Goal: Transaction & Acquisition: Book appointment/travel/reservation

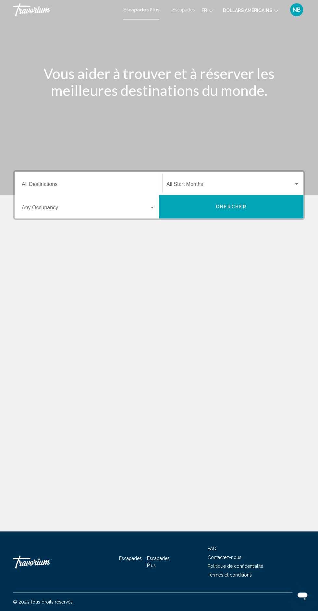
click at [184, 11] on font "Escapades" at bounding box center [184, 9] width 23 height 5
click at [26, 184] on input "Destination All Destinations" at bounding box center [89, 186] width 134 height 6
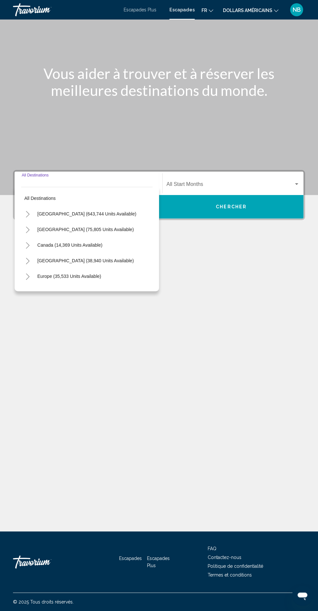
scroll to position [62, 0]
click at [48, 242] on span "Canada (14,369 units available)" at bounding box center [69, 244] width 65 height 5
type input "**********"
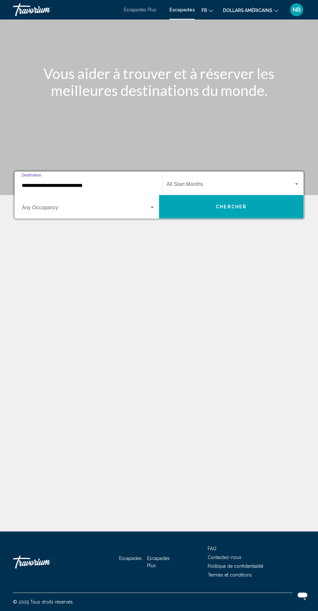
click at [227, 12] on font "dollars américains" at bounding box center [247, 10] width 49 height 5
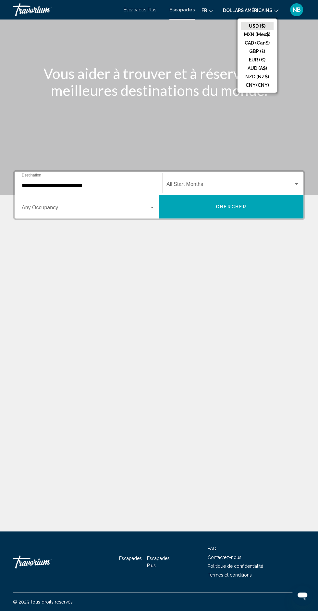
click at [249, 58] on button "EUR (€)" at bounding box center [257, 60] width 33 height 8
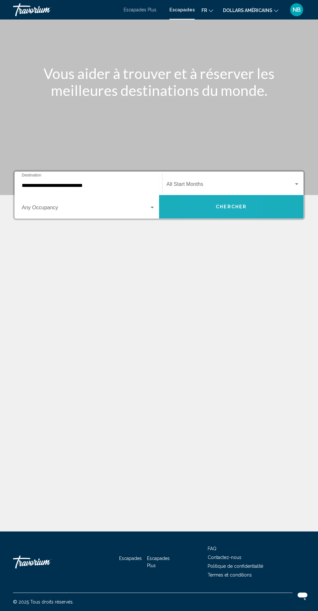
click at [201, 195] on button "Chercher" at bounding box center [231, 206] width 145 height 23
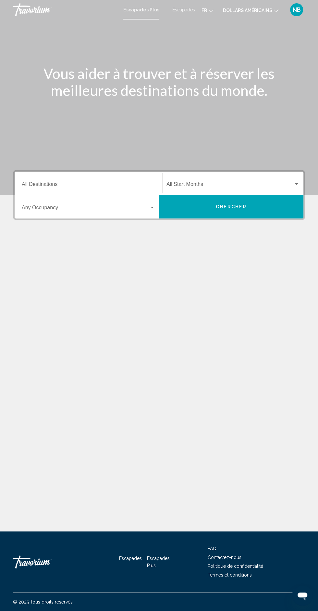
click at [173, 8] on font "Escapades" at bounding box center [184, 9] width 23 height 5
click at [242, 7] on button "dollars américains USD ($) MXN (Mex$) CAD (Can$) GBP (£) EUR (€) AUD (A$) NZD (…" at bounding box center [251, 10] width 56 height 9
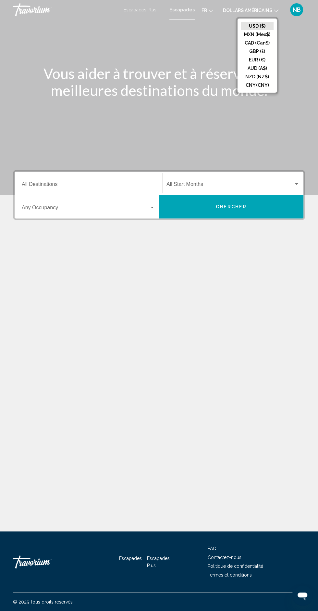
click at [250, 62] on button "EUR (€)" at bounding box center [257, 60] width 33 height 8
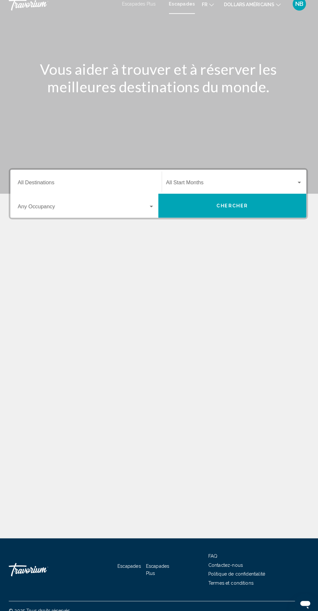
click at [31, 185] on input "Destination All Destinations" at bounding box center [89, 186] width 134 height 6
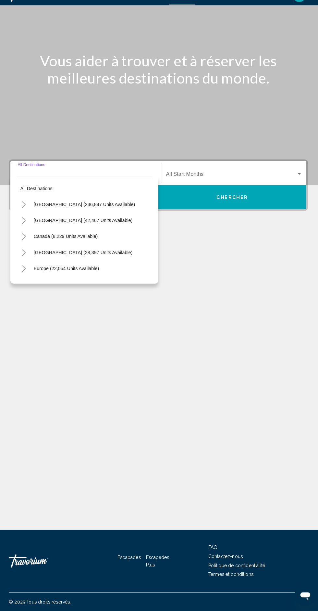
scroll to position [62, 0]
click at [44, 242] on span "Canada (8,229 units available)" at bounding box center [68, 244] width 63 height 5
type input "**********"
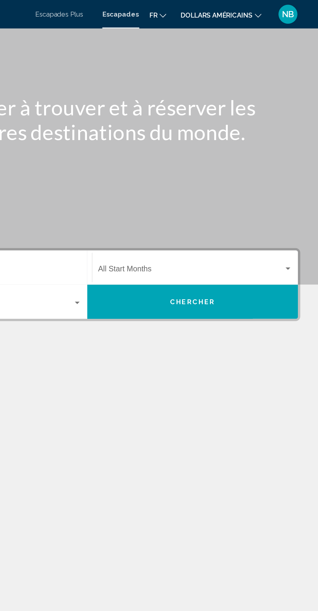
scroll to position [0, 0]
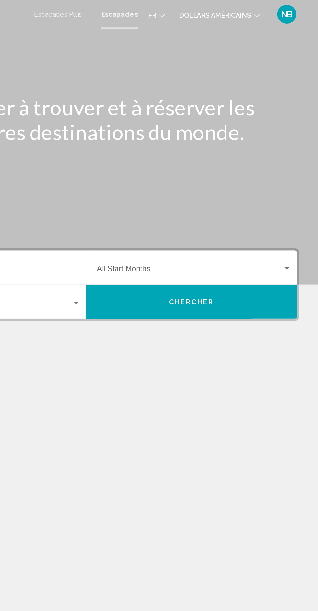
click at [247, 9] on font "dollars américains" at bounding box center [247, 10] width 49 height 5
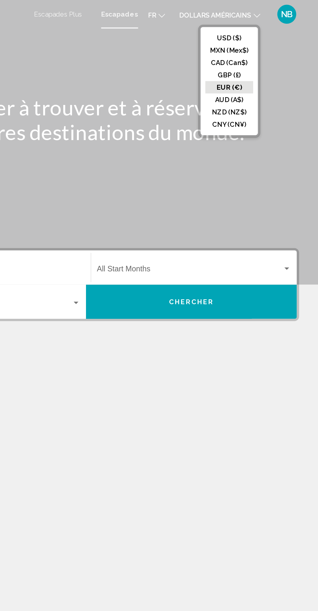
click at [246, 59] on button "EUR (€)" at bounding box center [257, 60] width 33 height 8
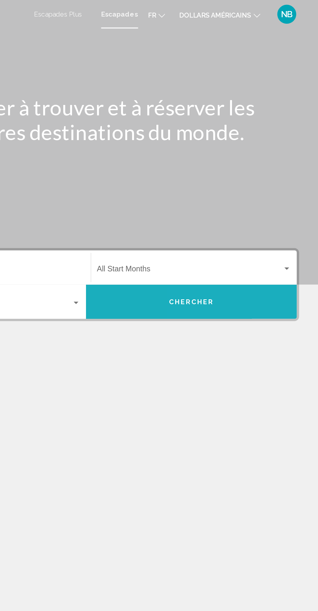
click at [258, 209] on button "Chercher" at bounding box center [231, 206] width 145 height 23
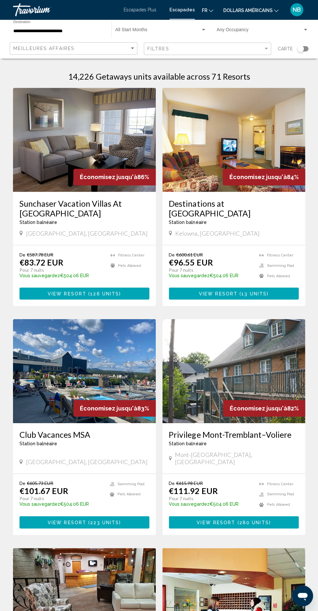
click at [229, 7] on button "dollars américains USD ($) MXN (Mex$) CAD (Can$) GBP (£) EUR (€) AUD (A$) NZD (…" at bounding box center [251, 10] width 56 height 9
click at [250, 60] on button "EUR (€)" at bounding box center [257, 60] width 33 height 8
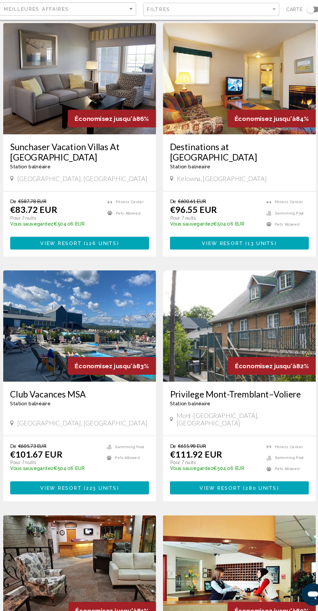
scroll to position [40, 0]
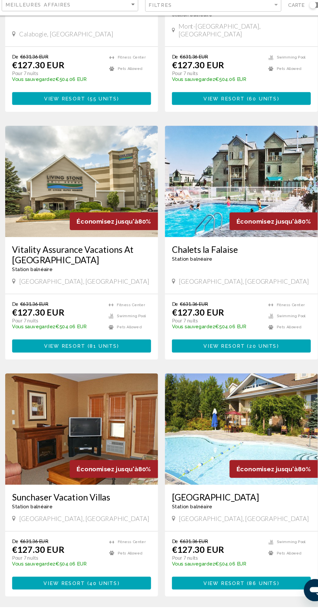
scroll to position [877, 0]
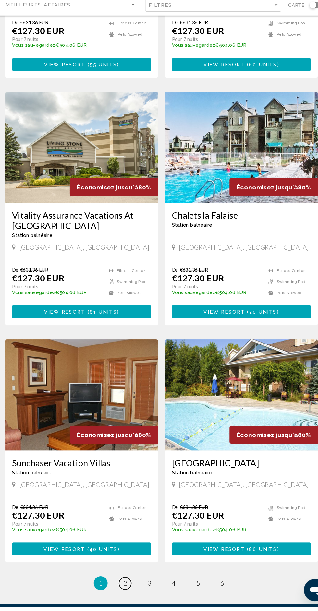
click at [125, 585] on span "2" at bounding box center [124, 588] width 3 height 7
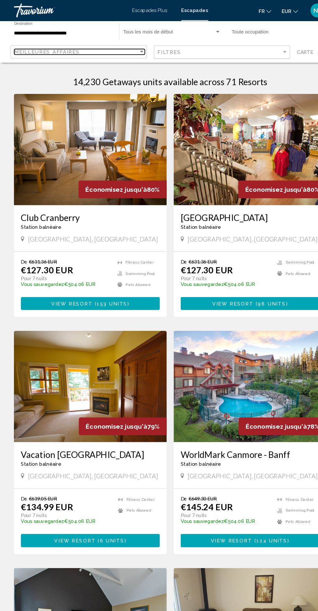
click at [19, 48] on font "Meilleures affaires" at bounding box center [43, 48] width 61 height 5
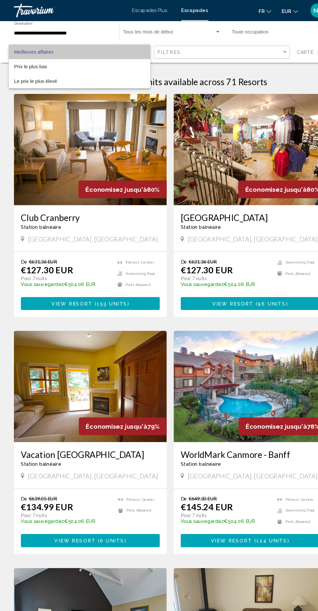
click at [14, 47] on font "Meilleures affaires" at bounding box center [31, 48] width 37 height 5
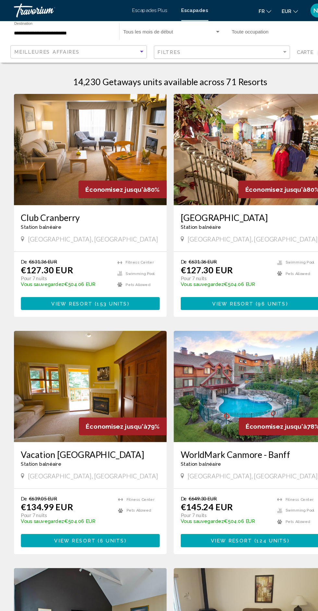
click at [17, 30] on input "**********" at bounding box center [59, 31] width 92 height 5
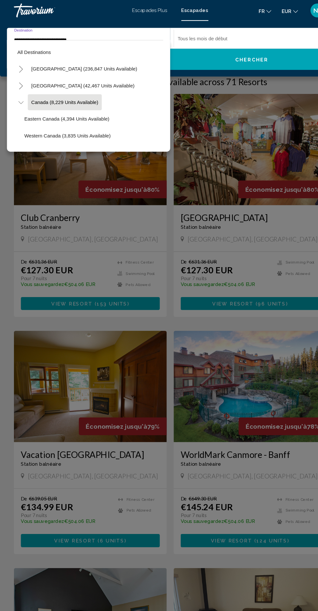
scroll to position [7, 0]
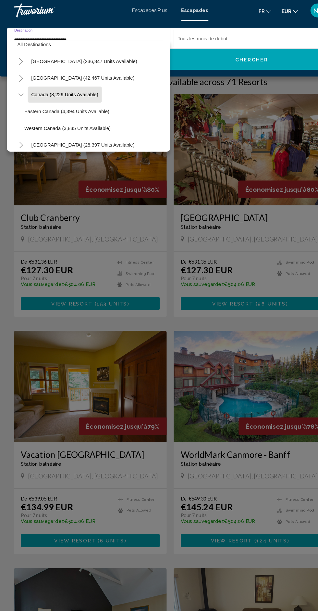
click at [25, 101] on span "Eastern Canada (4,394 units available)" at bounding box center [63, 103] width 80 height 5
type input "**********"
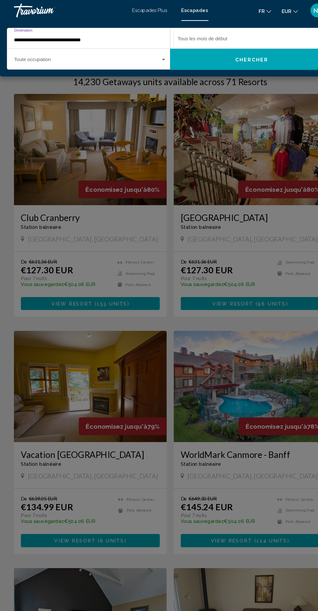
click at [201, 51] on button "Chercher" at bounding box center [235, 54] width 153 height 19
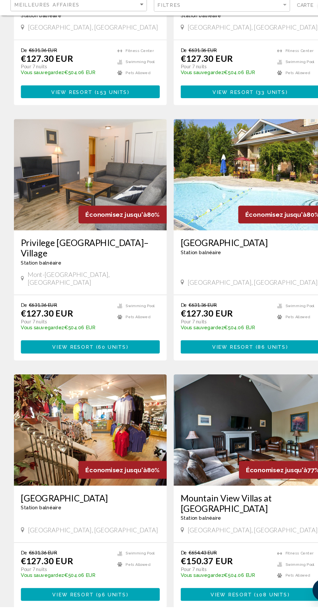
scroll to position [867, 0]
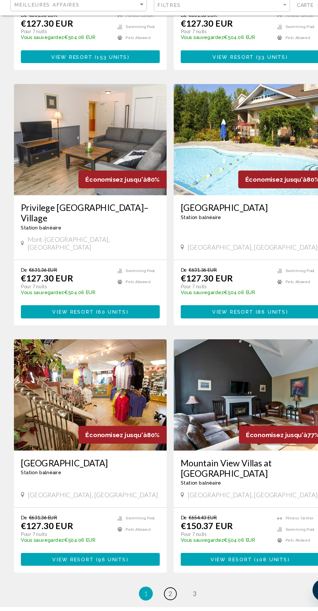
click at [161, 593] on link "page 2" at bounding box center [159, 598] width 11 height 11
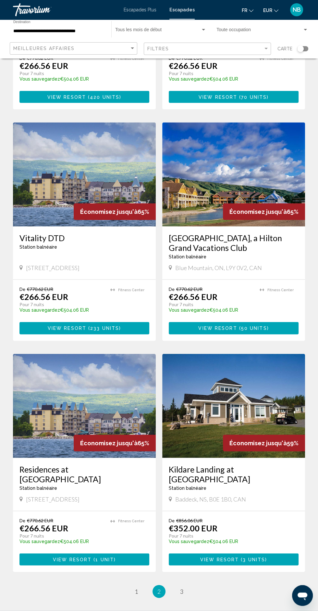
scroll to position [897, 0]
click at [183, 588] on span "3" at bounding box center [181, 591] width 3 height 7
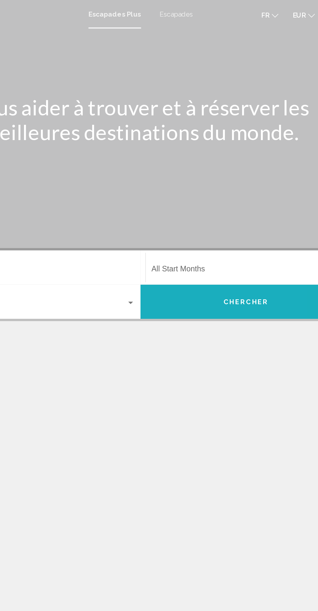
click at [204, 205] on button "Chercher" at bounding box center [231, 206] width 145 height 23
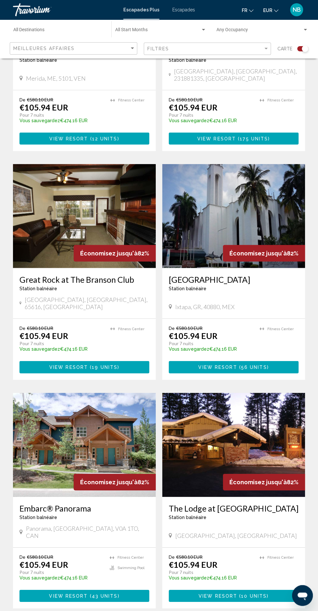
scroll to position [1004, 0]
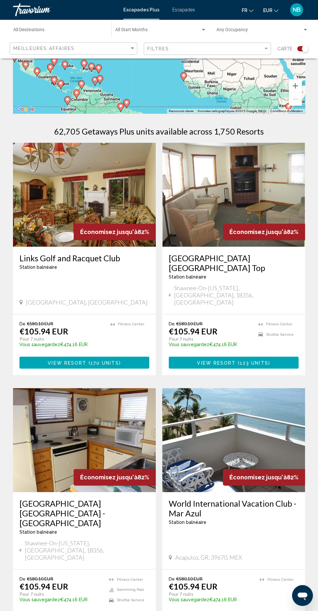
scroll to position [66, 0]
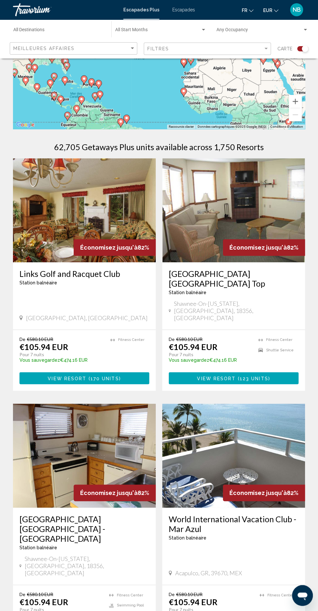
click at [237, 449] on img "Contenu principal" at bounding box center [233, 456] width 143 height 104
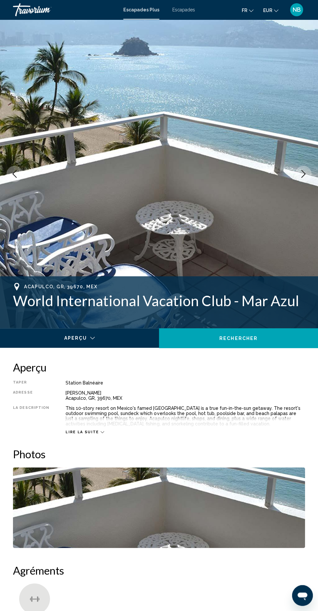
click at [74, 338] on div "Contenu principal" at bounding box center [80, 339] width 150 height 23
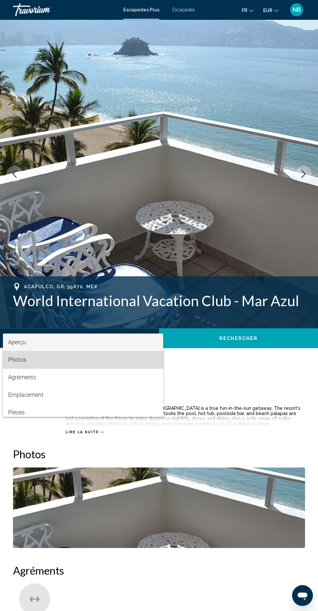
click at [11, 356] on font "Photos" at bounding box center [17, 359] width 18 height 7
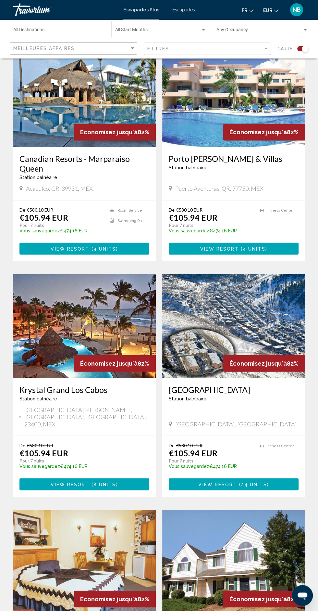
scroll to position [684, 0]
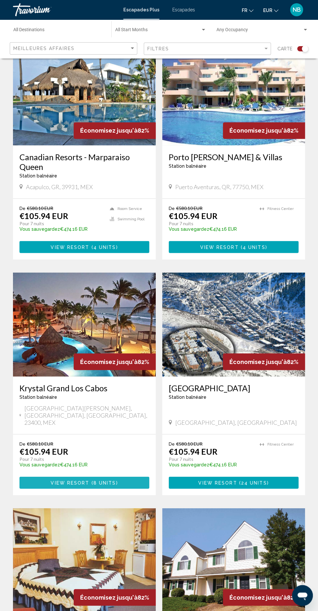
click at [106, 480] on span "8 units" at bounding box center [105, 482] width 23 height 5
